Goal: Task Accomplishment & Management: Use online tool/utility

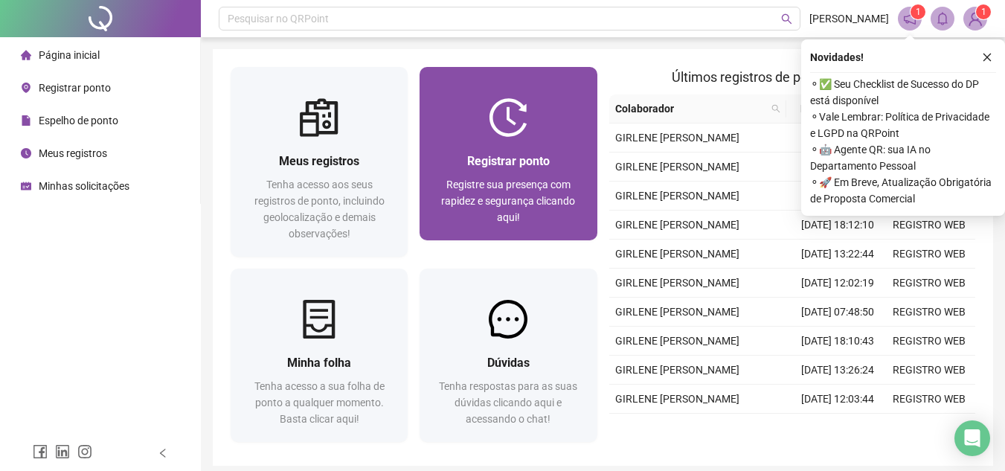
click at [501, 151] on div "Registrar ponto Registre sua presença com rapidez e segurança clicando aqui!" at bounding box center [507, 188] width 177 height 103
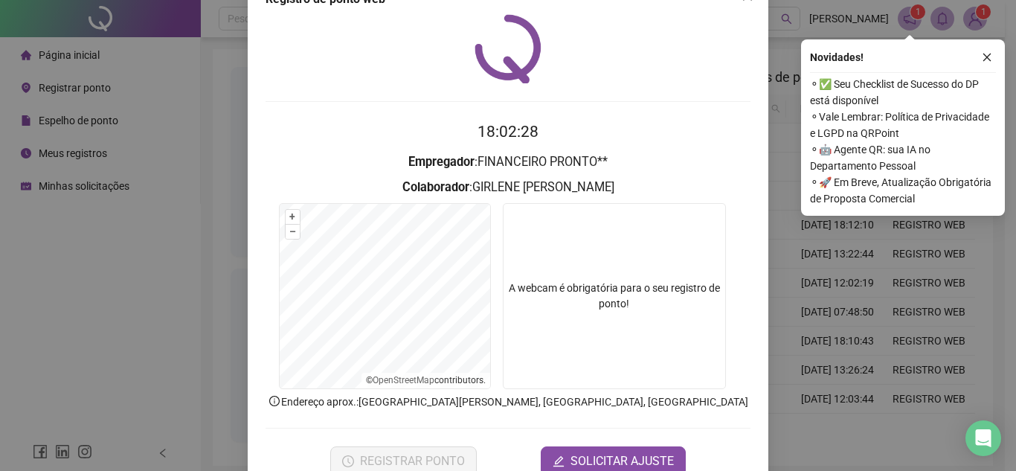
scroll to position [77, 0]
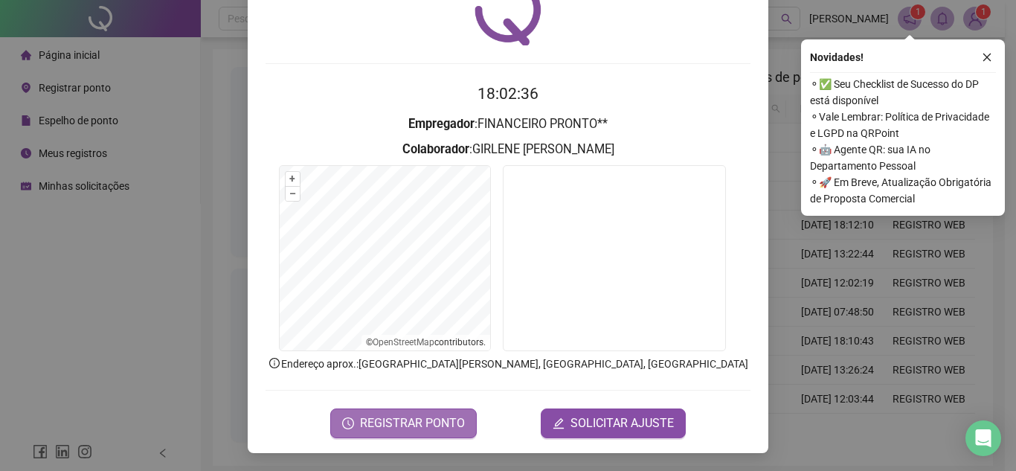
click at [456, 419] on span "REGISTRAR PONTO" at bounding box center [412, 423] width 105 height 18
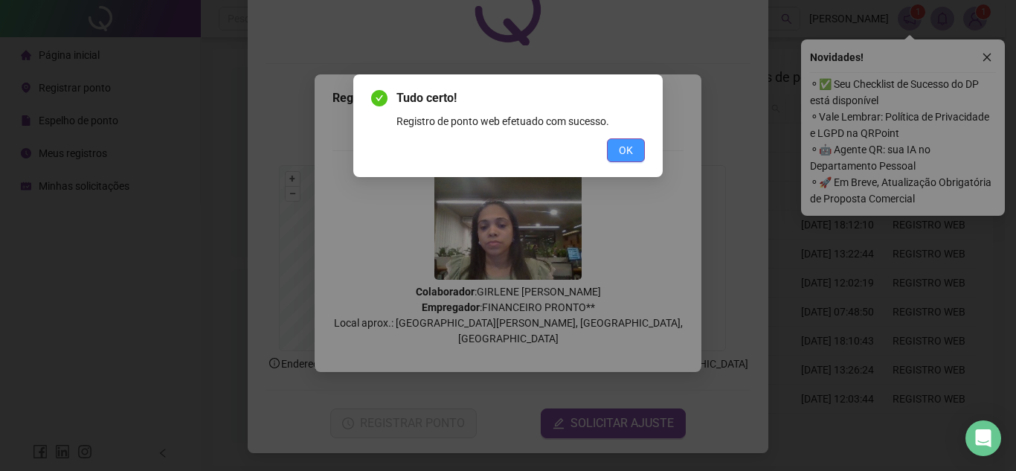
click at [613, 147] on button "OK" at bounding box center [626, 150] width 38 height 24
